Goal: Check status

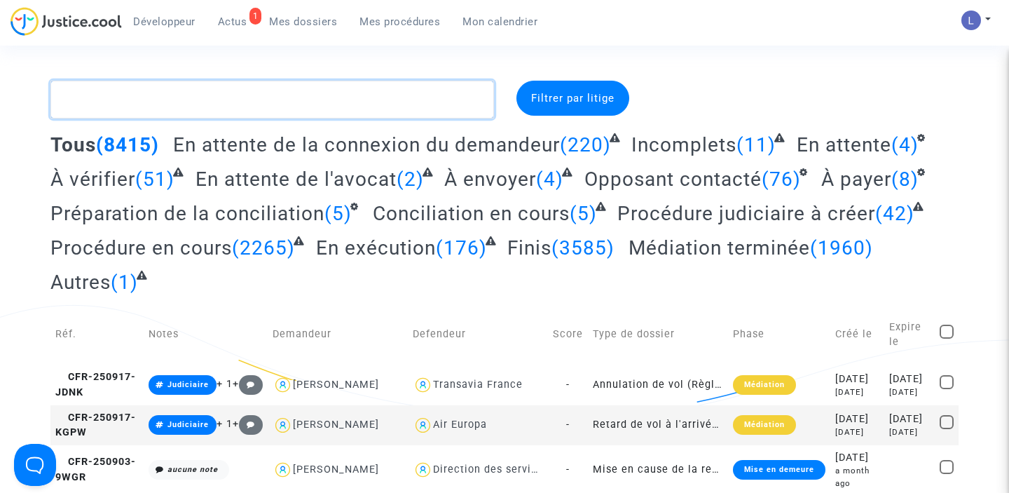
click at [360, 98] on textarea at bounding box center [272, 100] width 444 height 38
paste textarea "CFR-240326-FGQC"
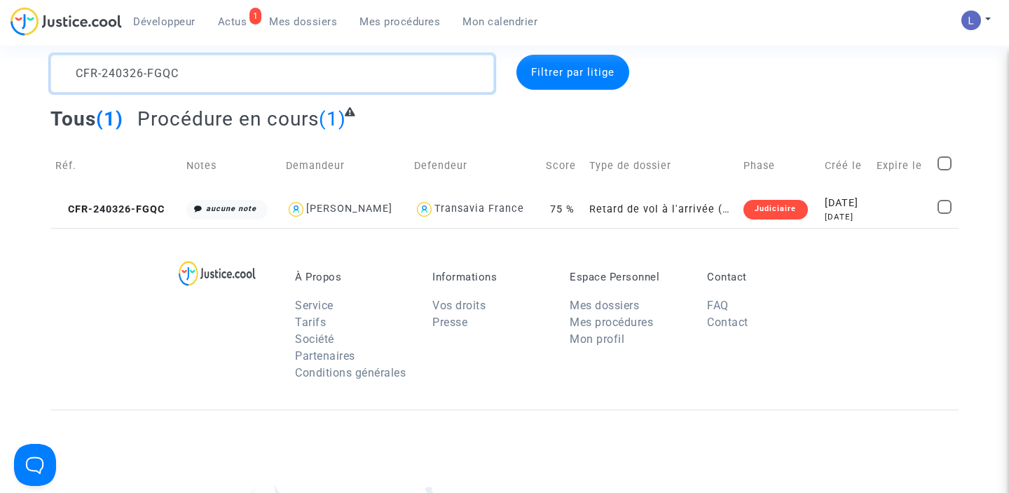
scroll to position [27, 0]
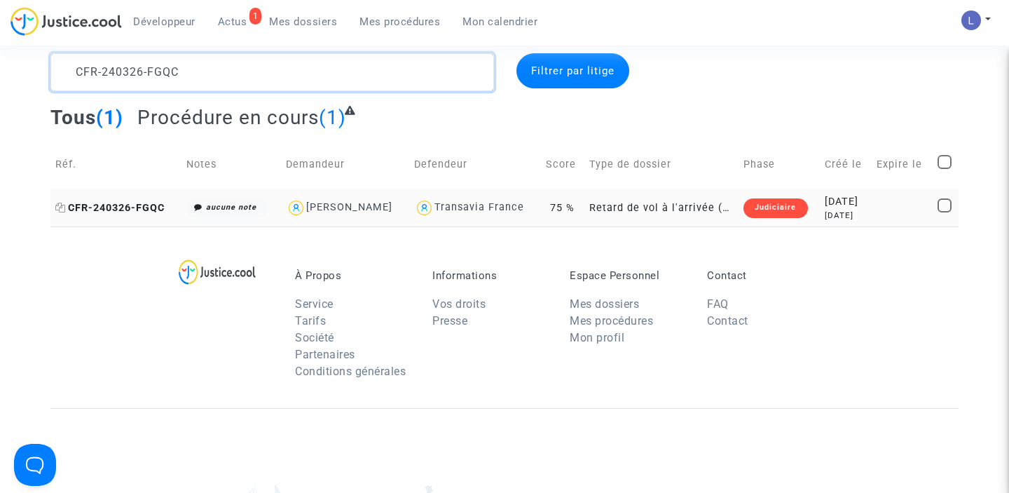
type textarea "CFR-240326-FGQC"
click at [150, 209] on span "CFR-240326-FGQC" at bounding box center [109, 208] width 109 height 12
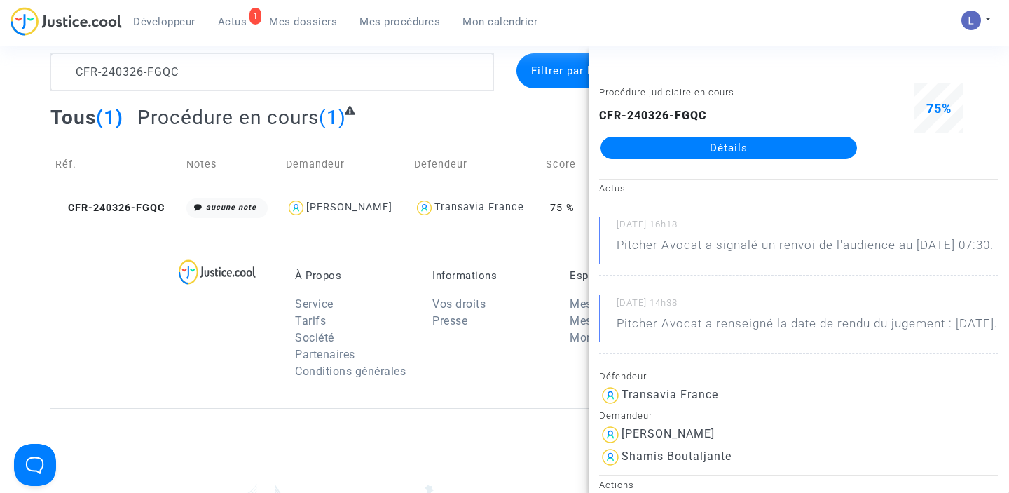
click at [746, 156] on link "Détails" at bounding box center [729, 148] width 256 height 22
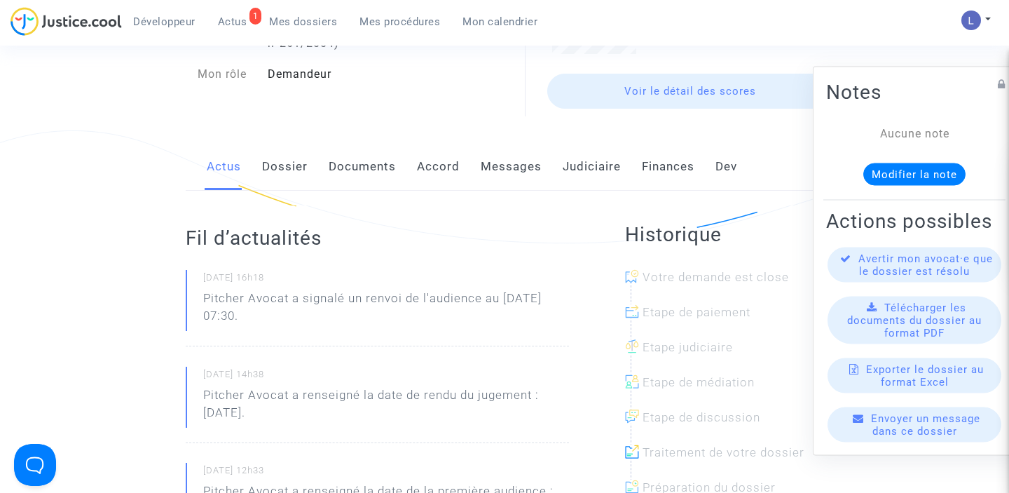
scroll to position [172, 0]
click at [579, 168] on link "Judiciaire" at bounding box center [592, 169] width 58 height 46
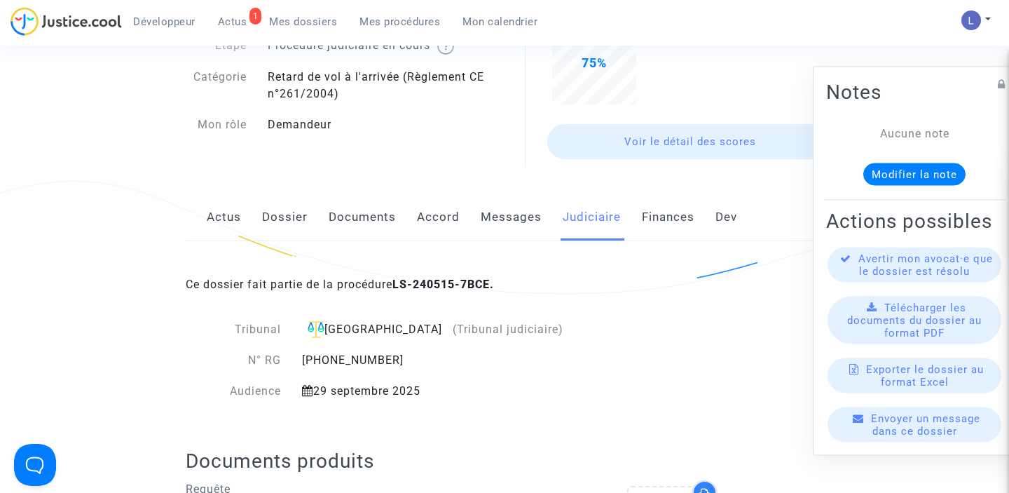
scroll to position [109, 0]
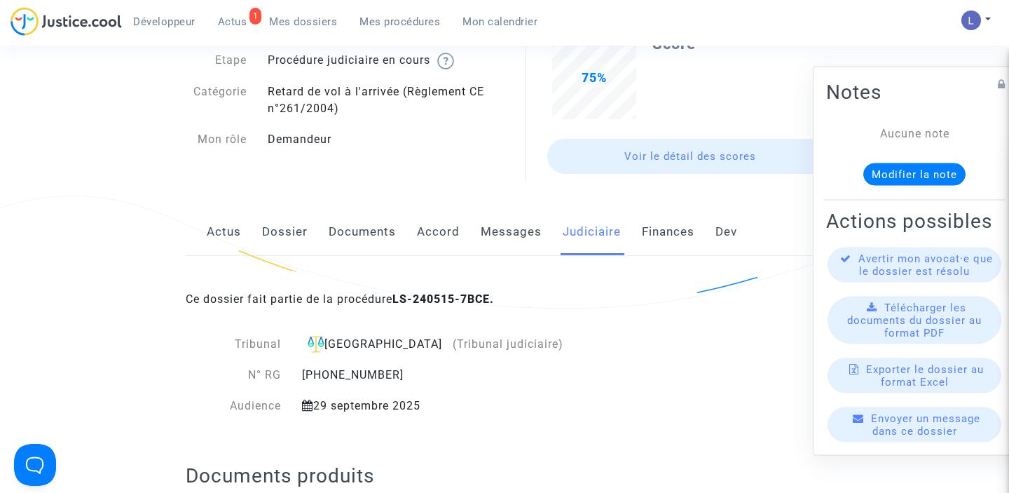
click at [281, 246] on link "Dossier" at bounding box center [285, 232] width 46 height 46
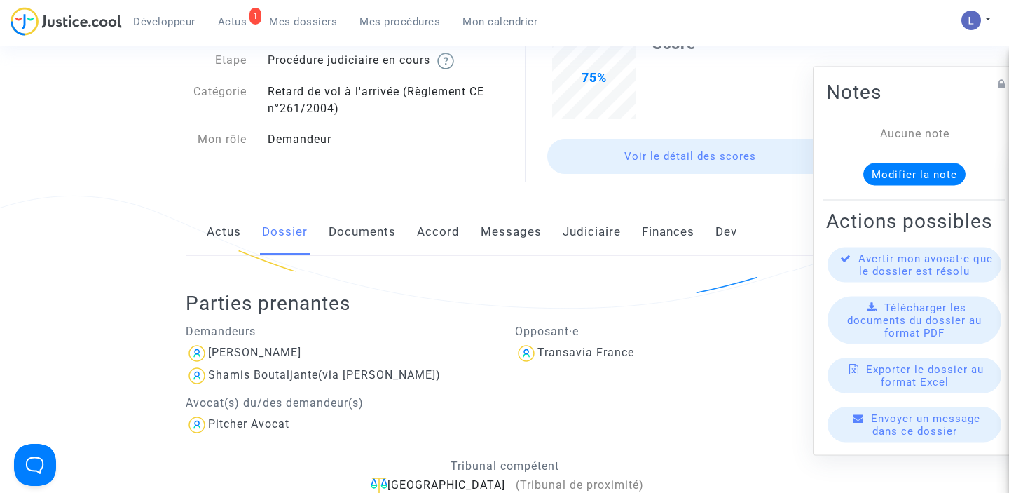
click at [231, 232] on link "Actus" at bounding box center [224, 232] width 34 height 46
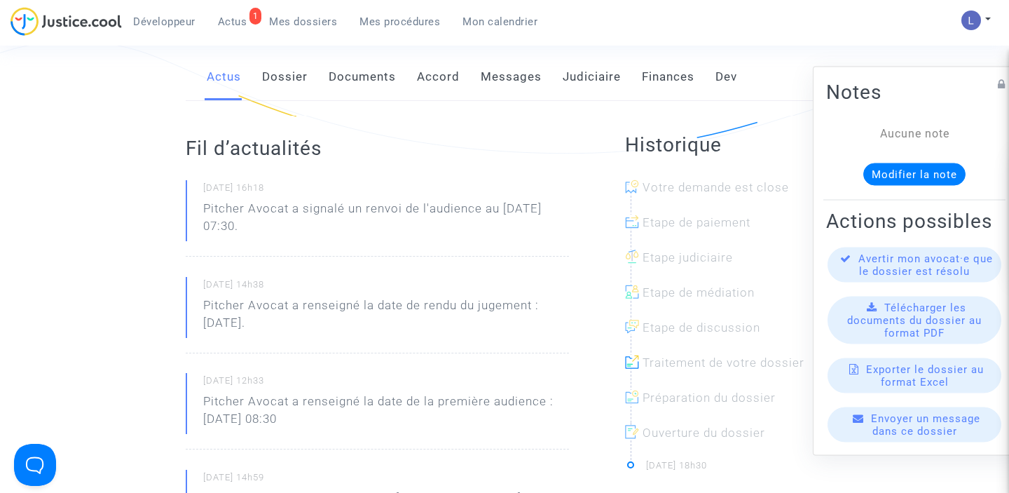
scroll to position [271, 0]
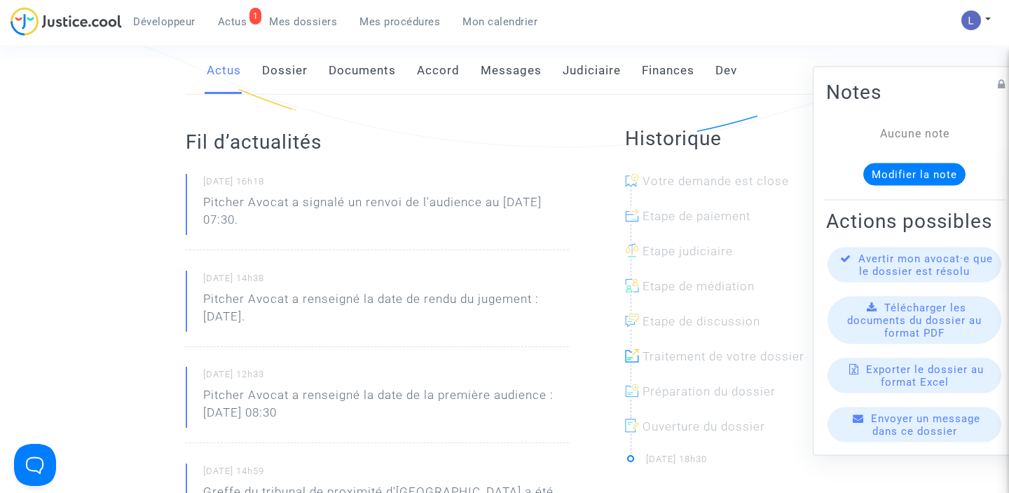
click at [364, 67] on link "Documents" at bounding box center [362, 71] width 67 height 46
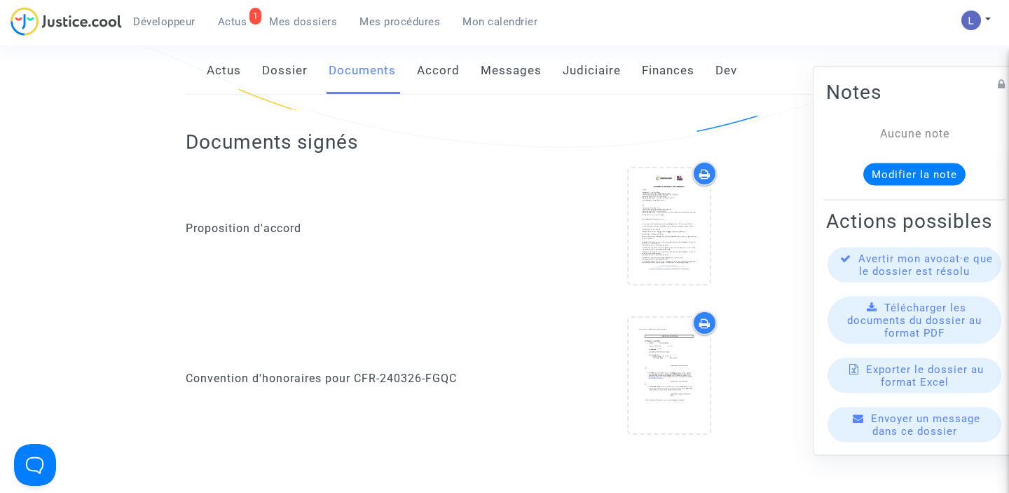
click at [605, 74] on link "Judiciaire" at bounding box center [592, 71] width 58 height 46
